Goal: Task Accomplishment & Management: Use online tool/utility

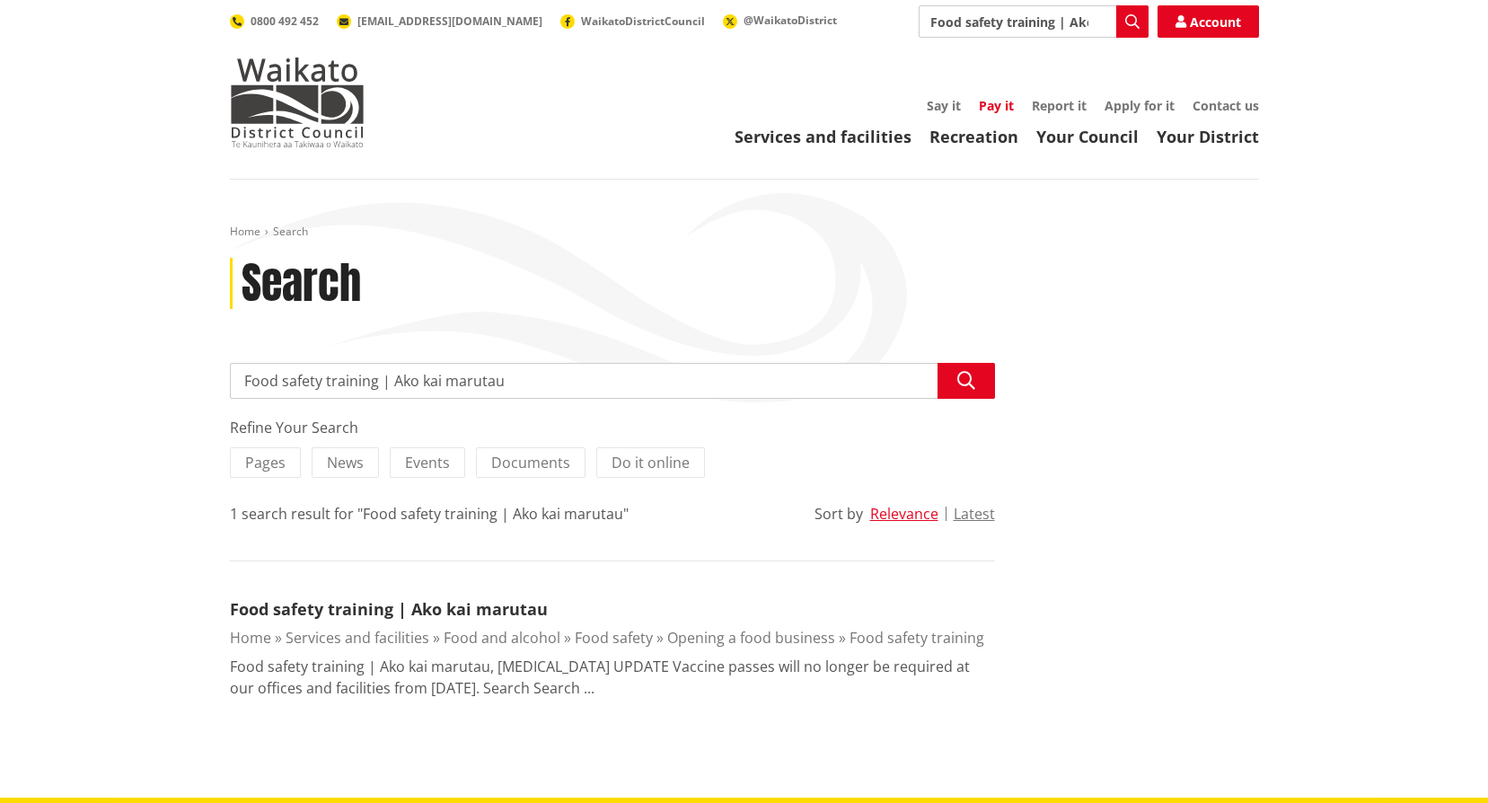
click at [989, 107] on link "Pay it" at bounding box center [996, 105] width 35 height 17
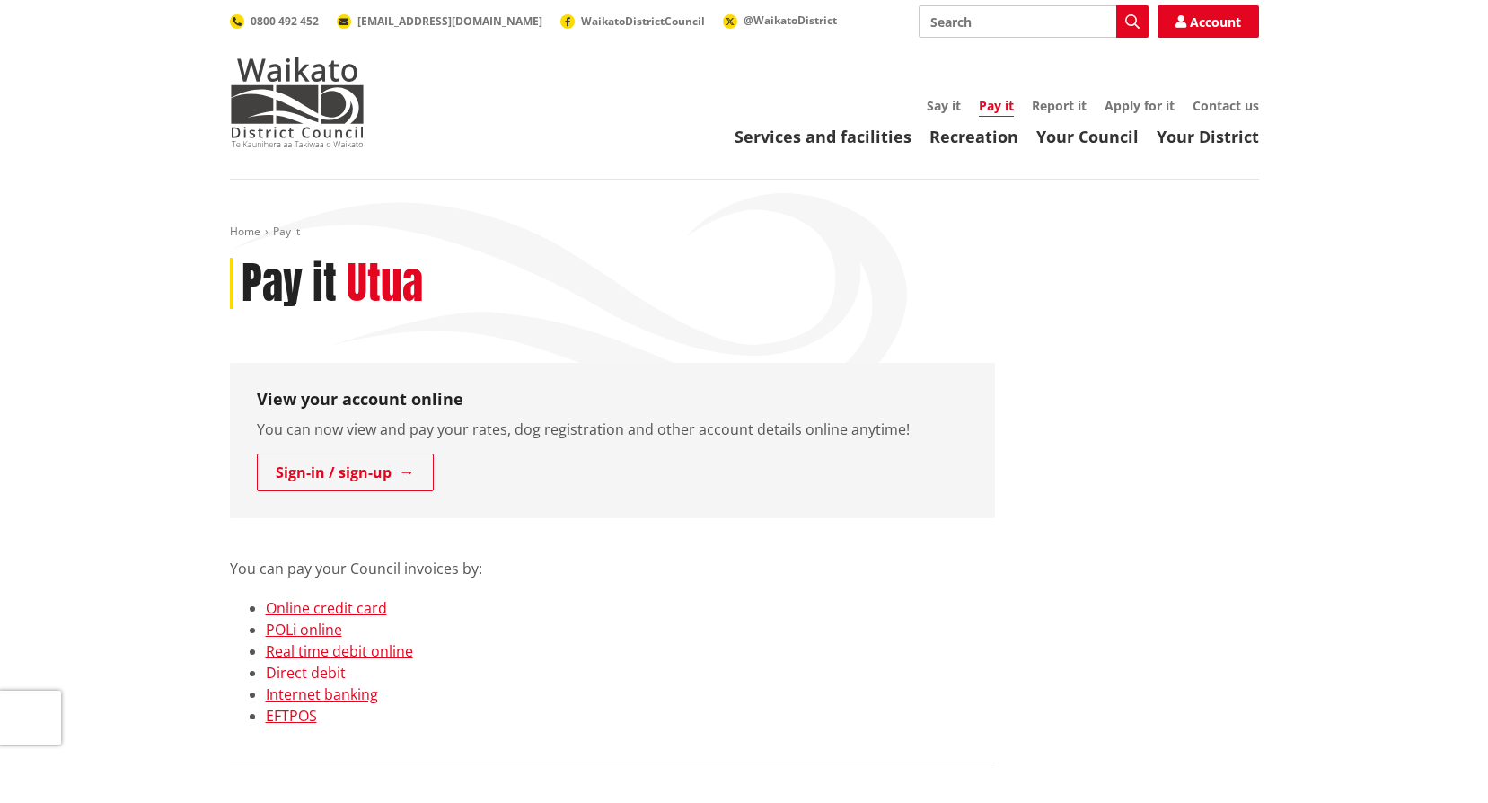
click at [331, 671] on link "Direct debit" at bounding box center [306, 673] width 80 height 20
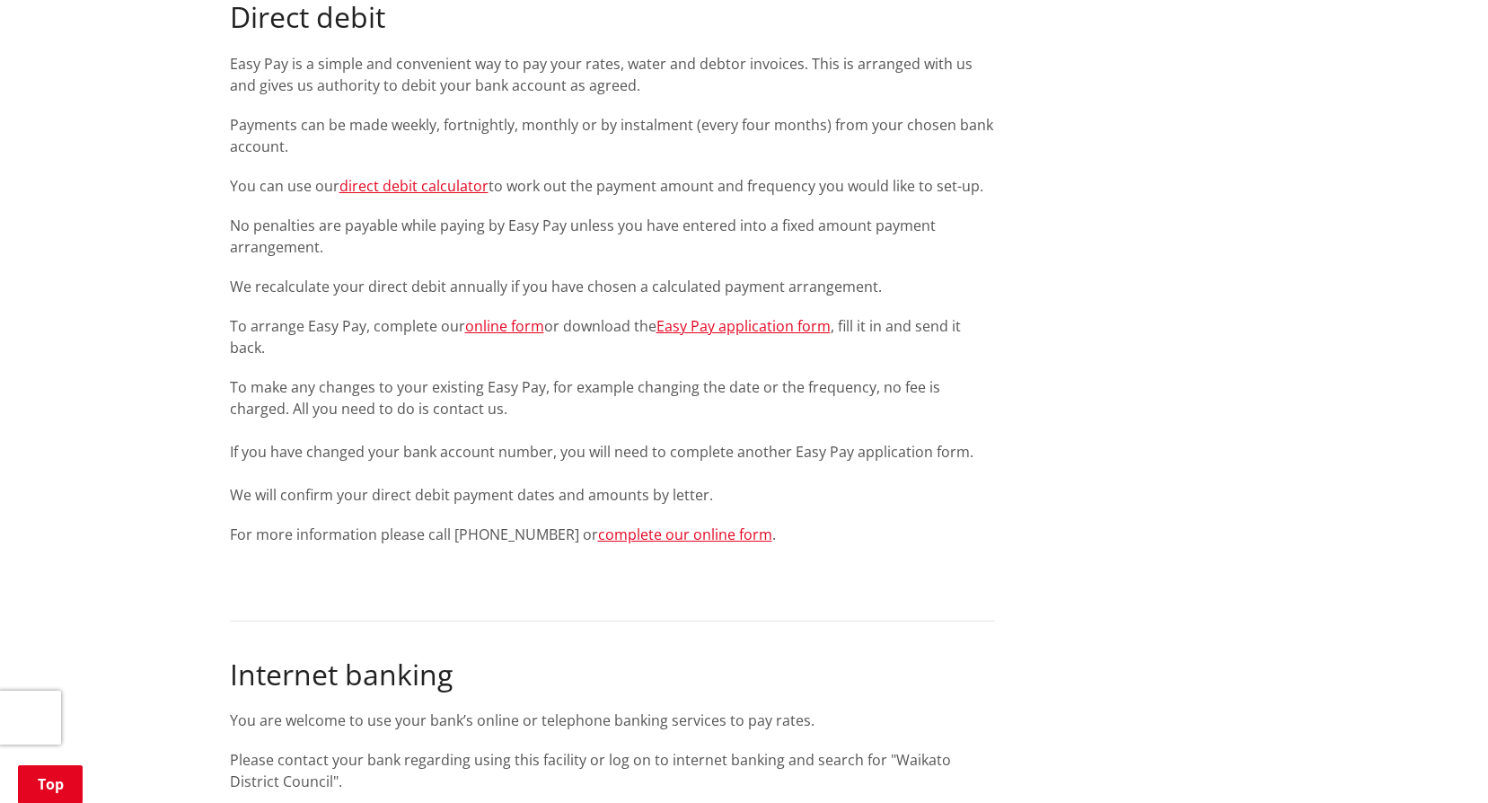
click at [438, 197] on div "You can pay your Council invoices by: Online credit card POLi online Real time …" at bounding box center [612, 323] width 765 height 3595
click at [443, 190] on link "direct debit calculator" at bounding box center [414, 186] width 149 height 20
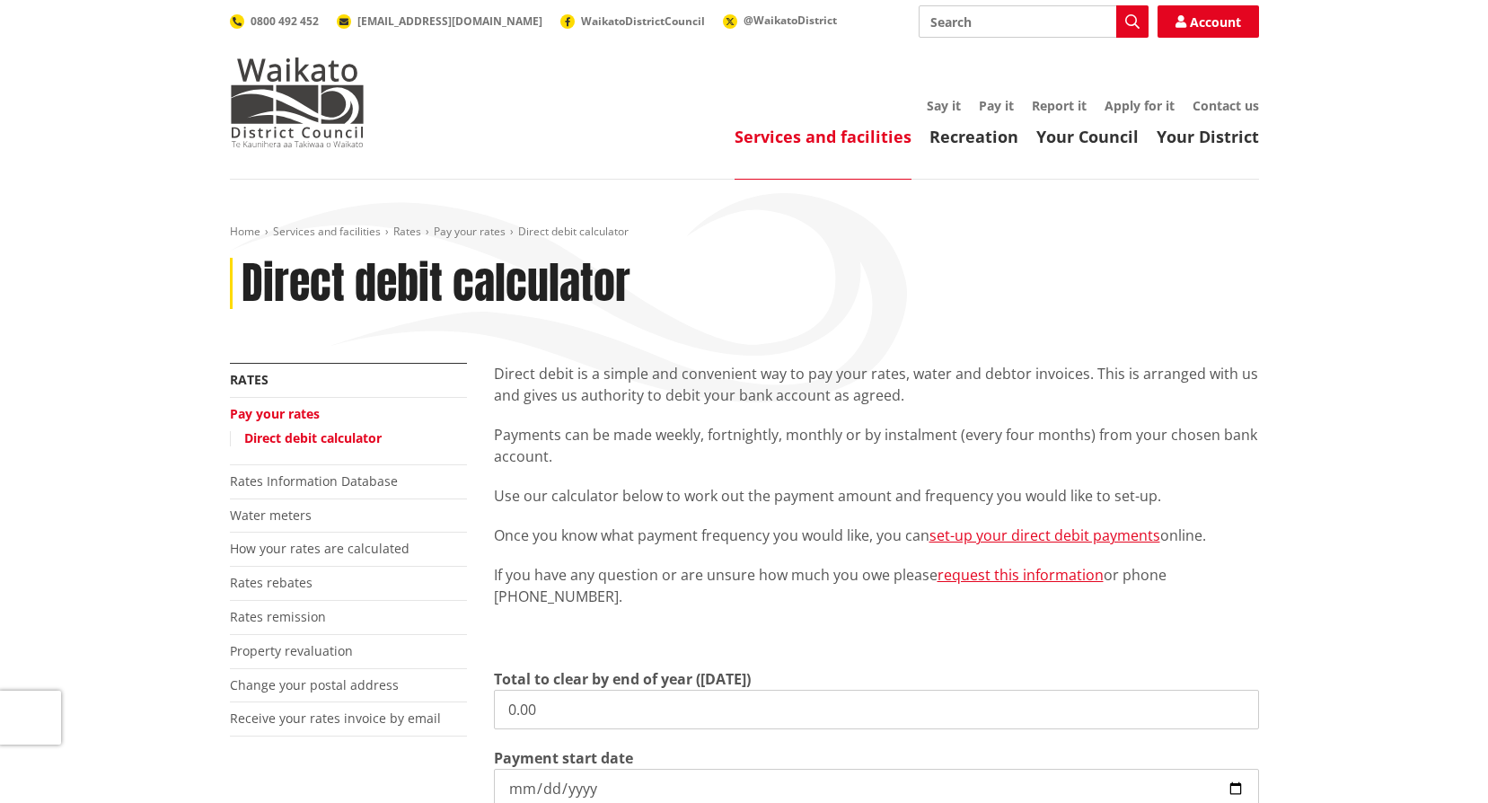
drag, startPoint x: 585, startPoint y: 716, endPoint x: 482, endPoint y: 704, distance: 103.1
click at [485, 708] on div "Direct debit is a simple and convenient way to pay your rates, water and debtor…" at bounding box center [877, 732] width 792 height 738
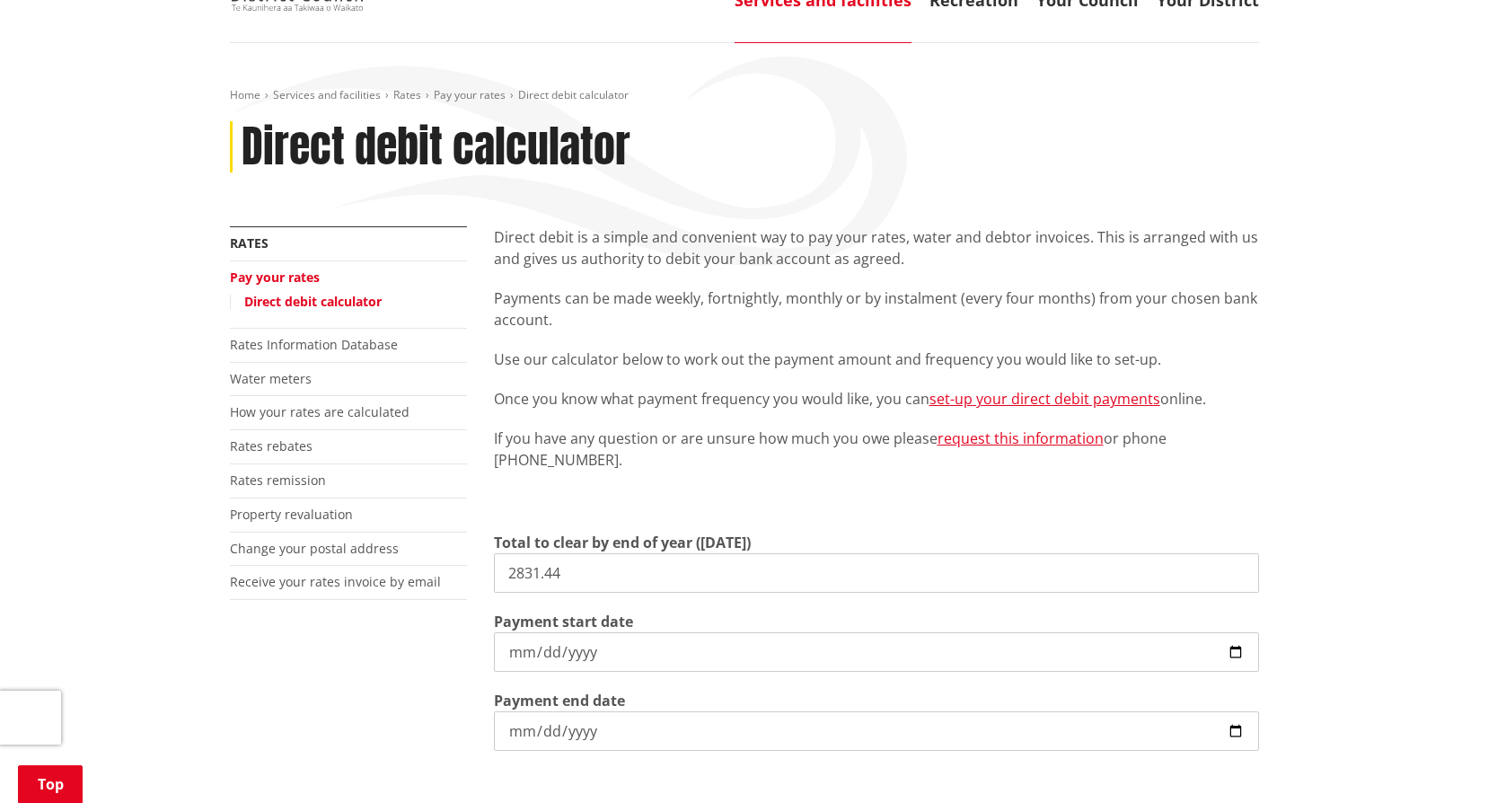
scroll to position [269, 0]
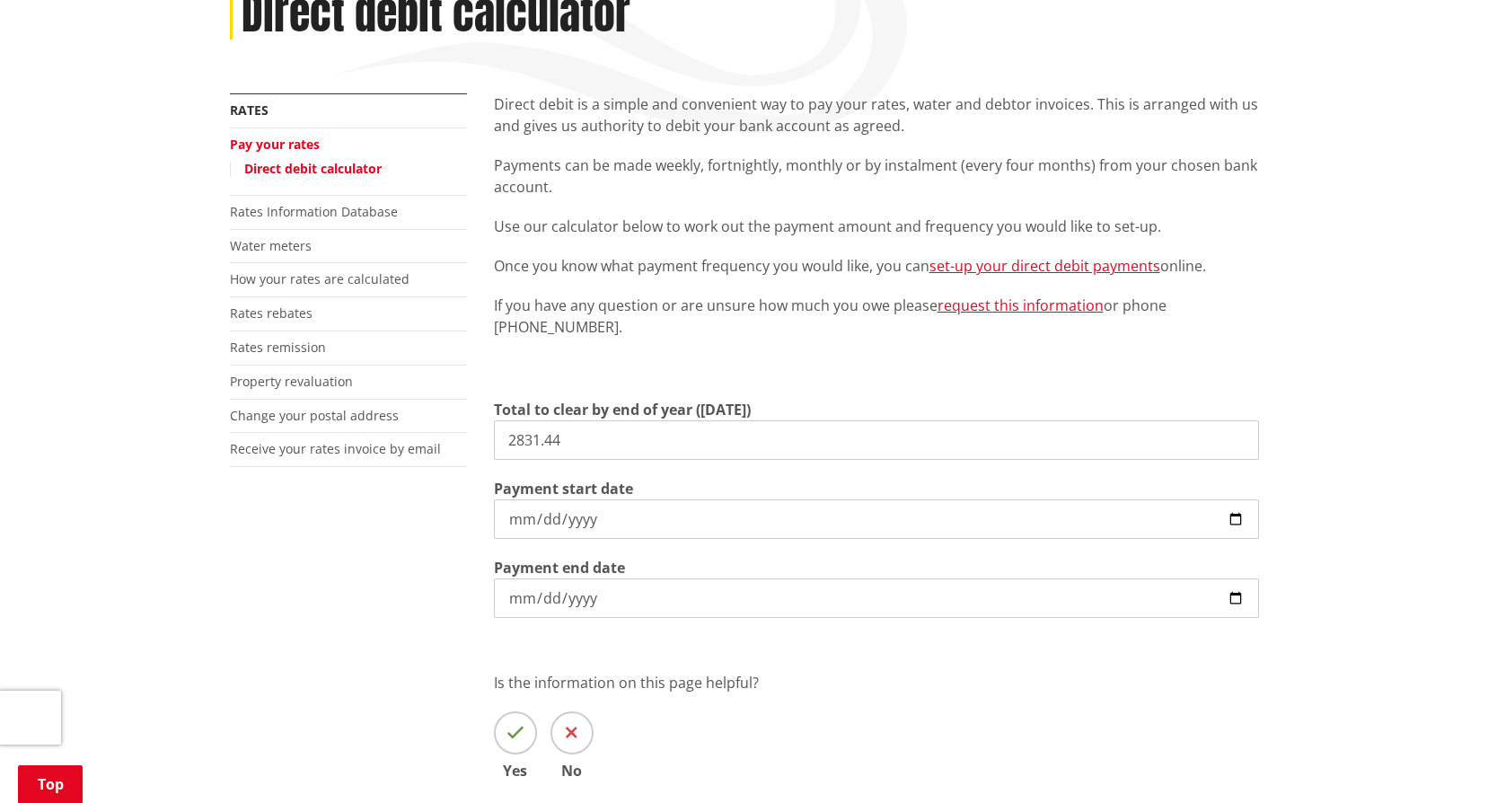
type input "2,831.44"
click at [1230, 520] on input "[DATE]" at bounding box center [876, 519] width 765 height 40
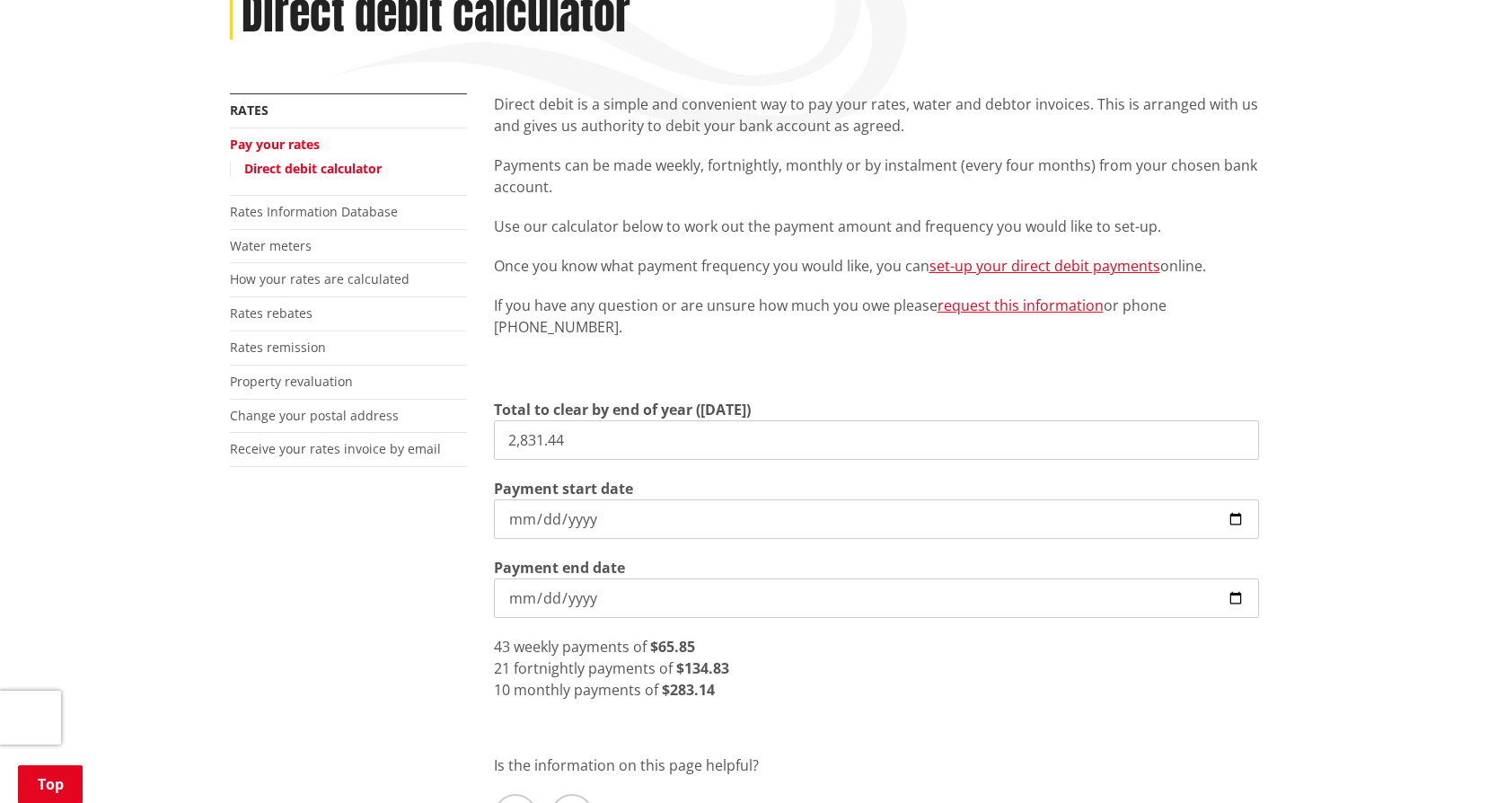
click at [1231, 520] on input "[DATE]" at bounding box center [876, 519] width 765 height 40
type input "[DATE]"
click at [389, 578] on div "More from this section Rates Pay your rates Direct debit calculator Rates Infor…" at bounding box center [744, 503] width 1056 height 821
